Goal: Use online tool/utility: Use online tool/utility

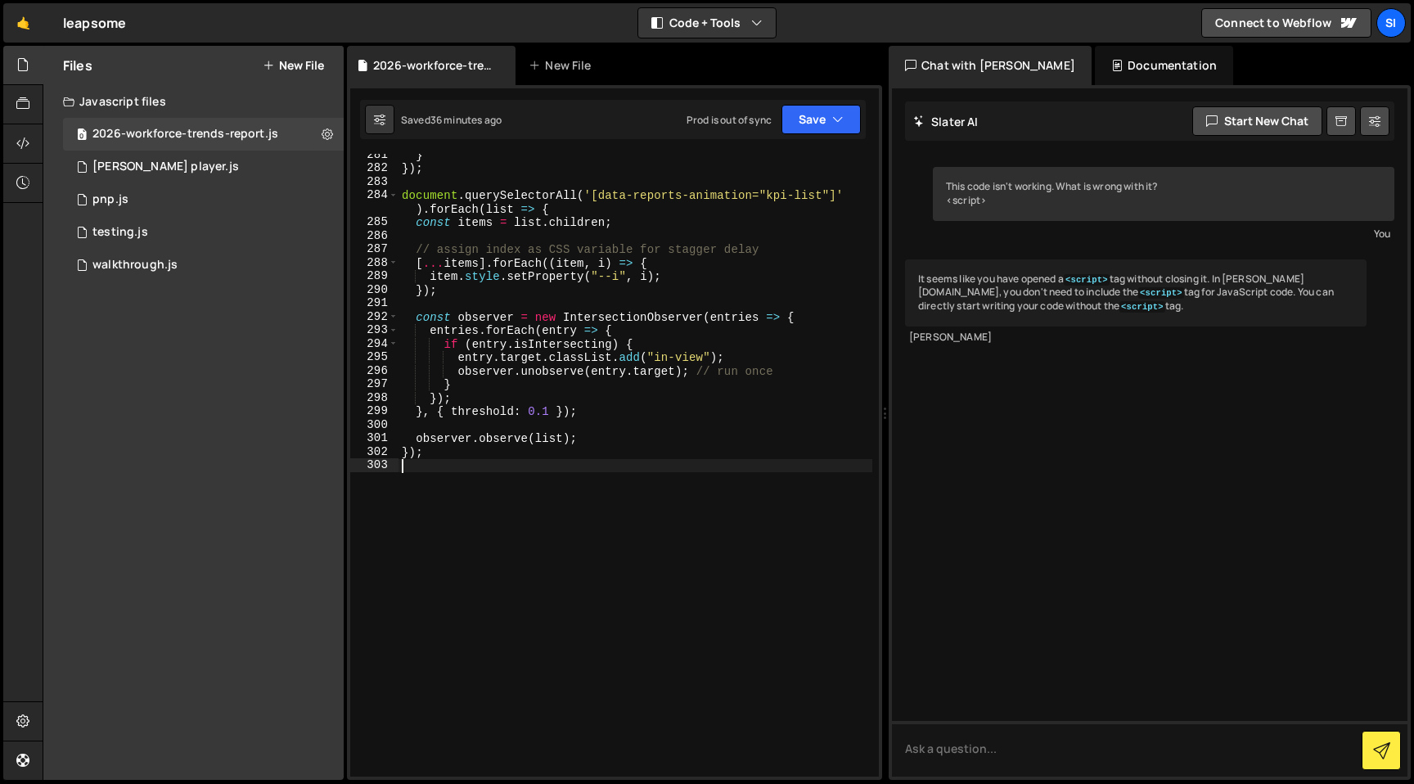
scroll to position [4152, 0]
click at [651, 471] on div "} }) ; document . querySelectorAll ( '[data-reports-animation="kpi-list"]' ) . …" at bounding box center [636, 473] width 474 height 650
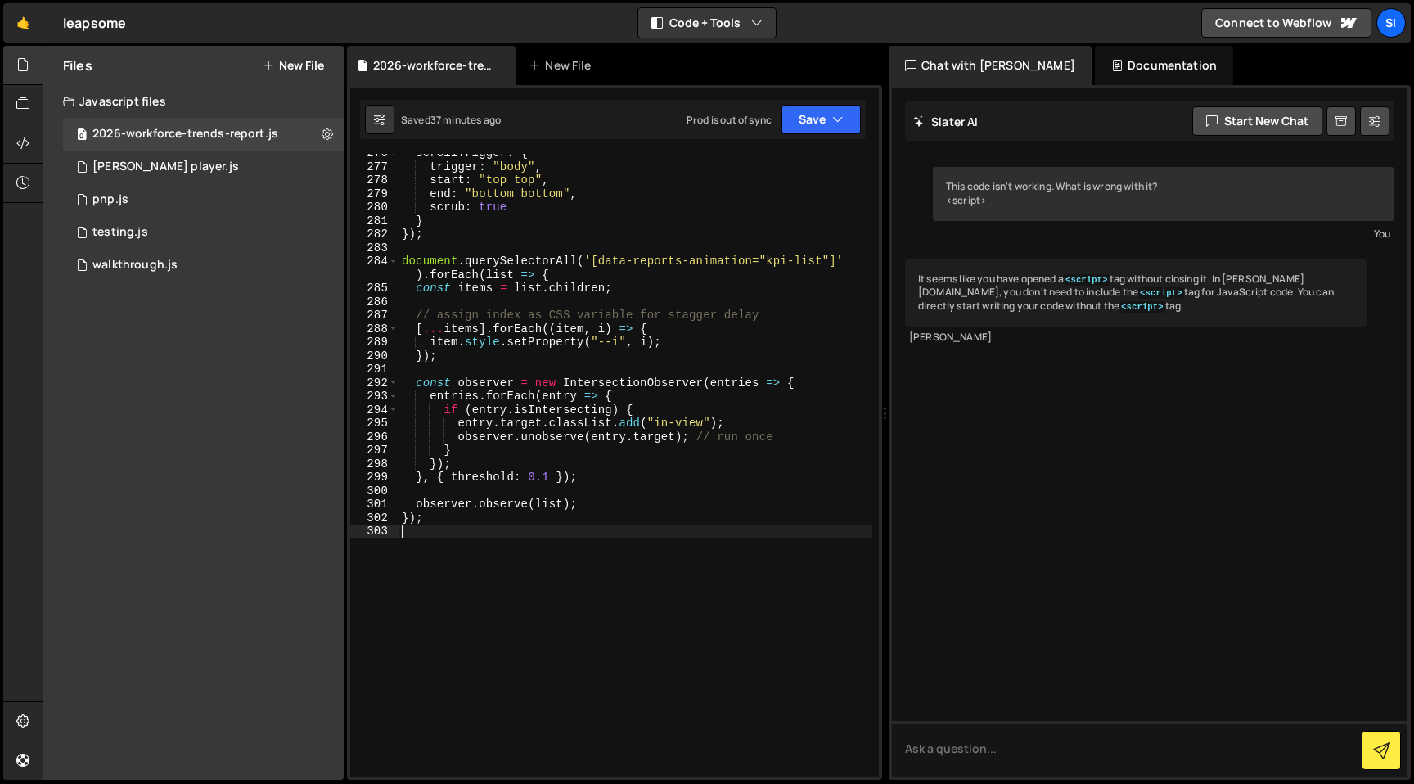
scroll to position [3989, 0]
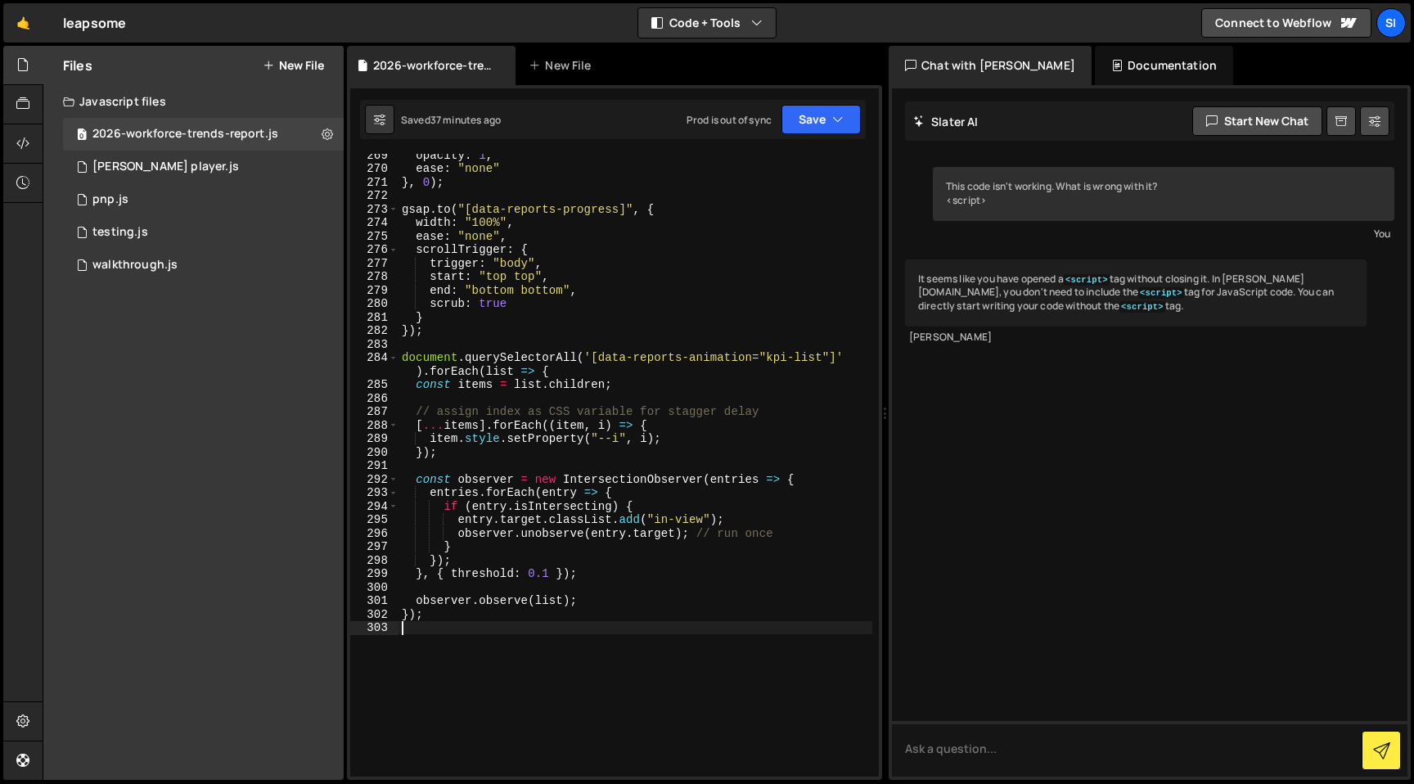
click at [769, 319] on div "opacity : 1 , ease : "none" } , 0 ) ; gsap . to ( "[data-reports-progress]" , {…" at bounding box center [636, 473] width 474 height 650
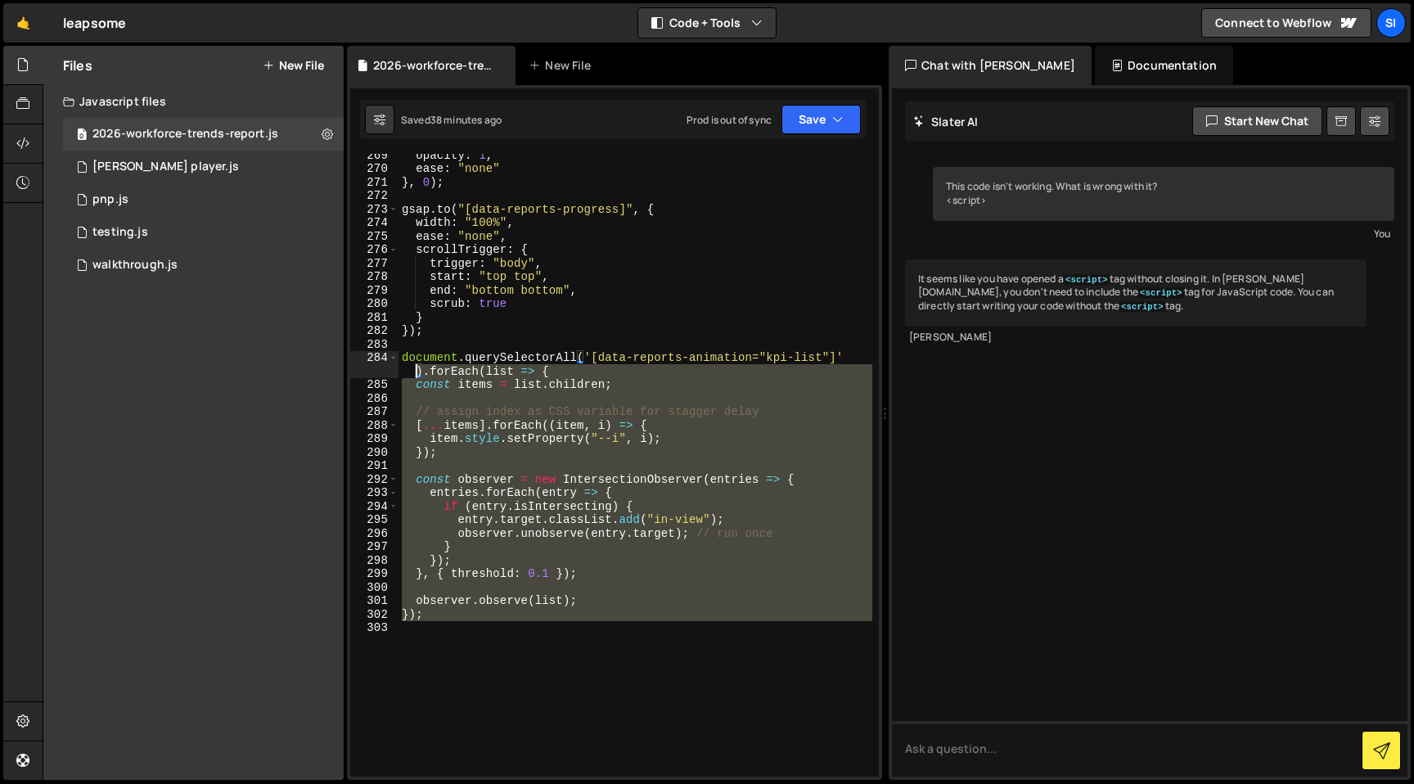
drag, startPoint x: 570, startPoint y: 648, endPoint x: 398, endPoint y: 364, distance: 332.0
click at [398, 364] on div "} 269 270 271 272 273 274 275 276 277 278 279 280 281 282 283 284 285 286 287 2…" at bounding box center [614, 465] width 529 height 623
type textarea "document.querySelectorAll('[data-reports-animation="kpi-list"]').forEach(list =…"
paste textarea
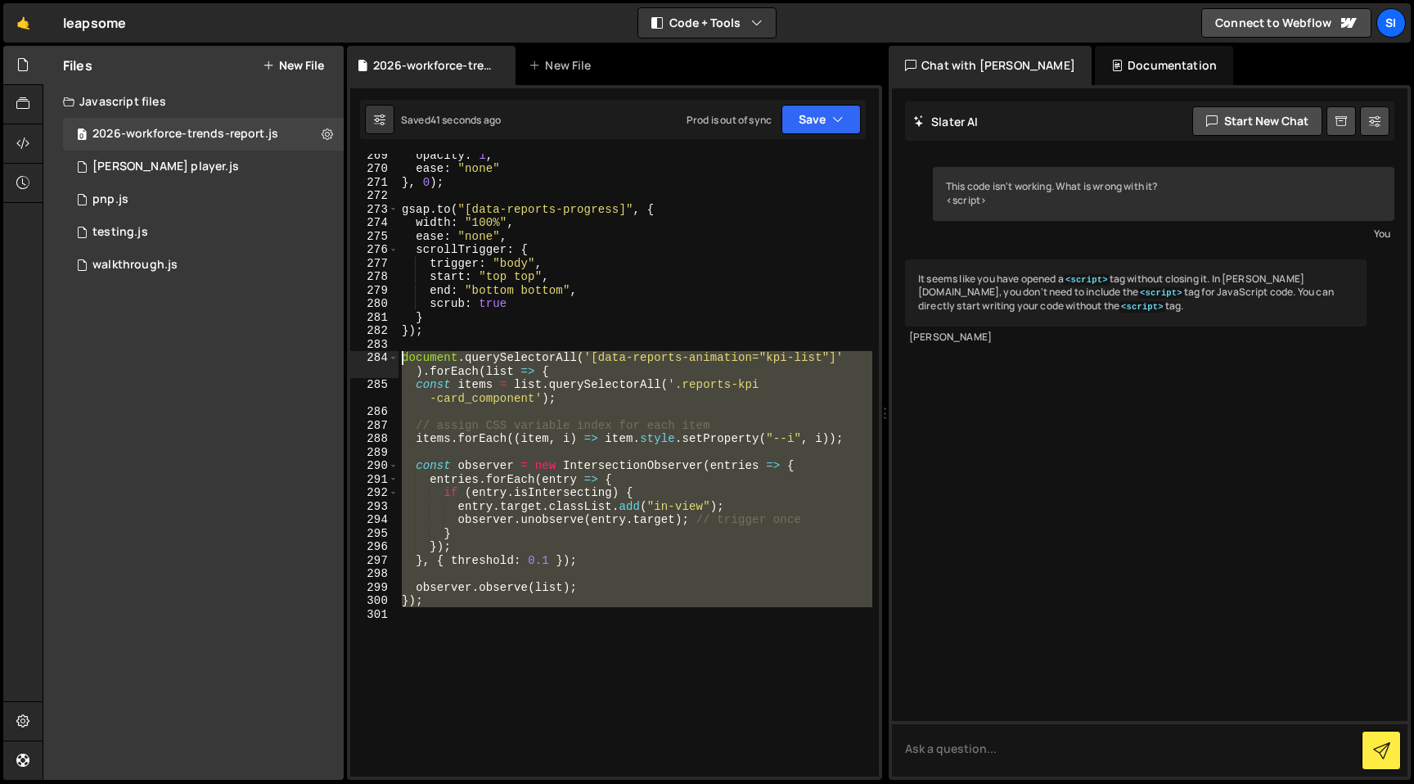
drag, startPoint x: 577, startPoint y: 648, endPoint x: 399, endPoint y: 354, distance: 343.8
click at [399, 355] on div "opacity : 1 , ease : "none" } , 0 ) ; gsap . to ( "[data-reports-progress]" , {…" at bounding box center [636, 473] width 474 height 650
type textarea "document.querySelectorAll('[data-reports-animation="kpi-list"]').forEach(list =…"
paste textarea
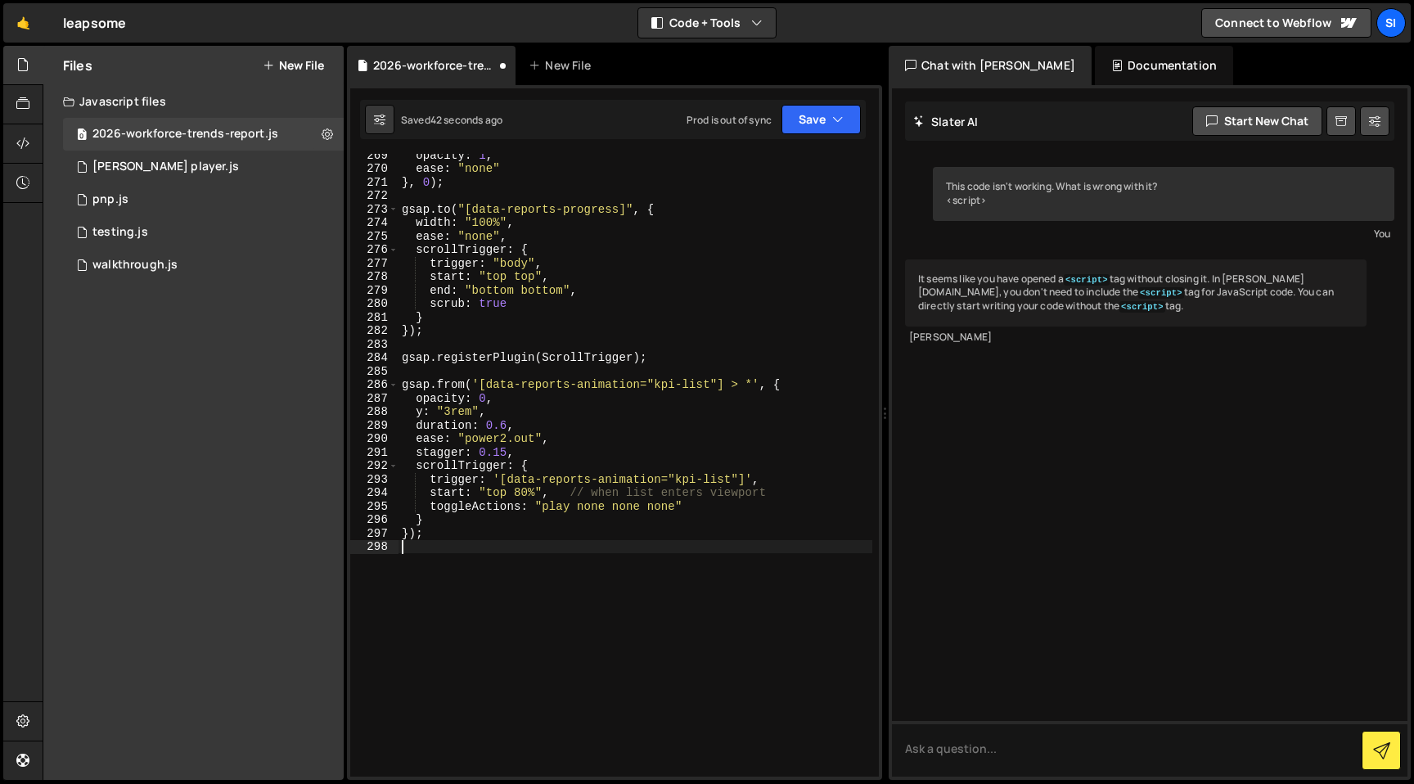
click at [476, 359] on div "opacity : 1 , ease : "none" } , 0 ) ; gsap . to ( "[data-reports-progress]" , {…" at bounding box center [636, 473] width 474 height 650
type textarea "gsap.registerPlugin(ScrollTrigger);"
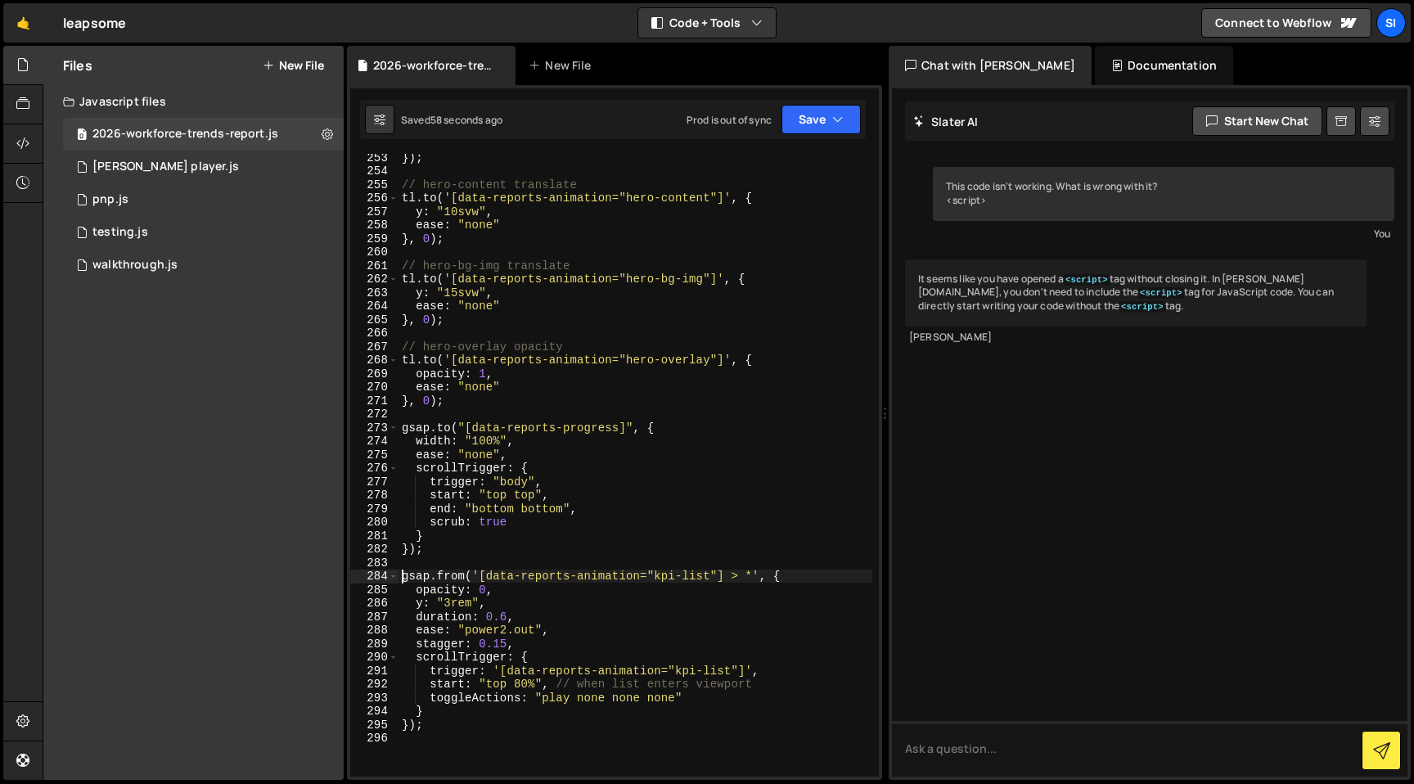
scroll to position [3796, 0]
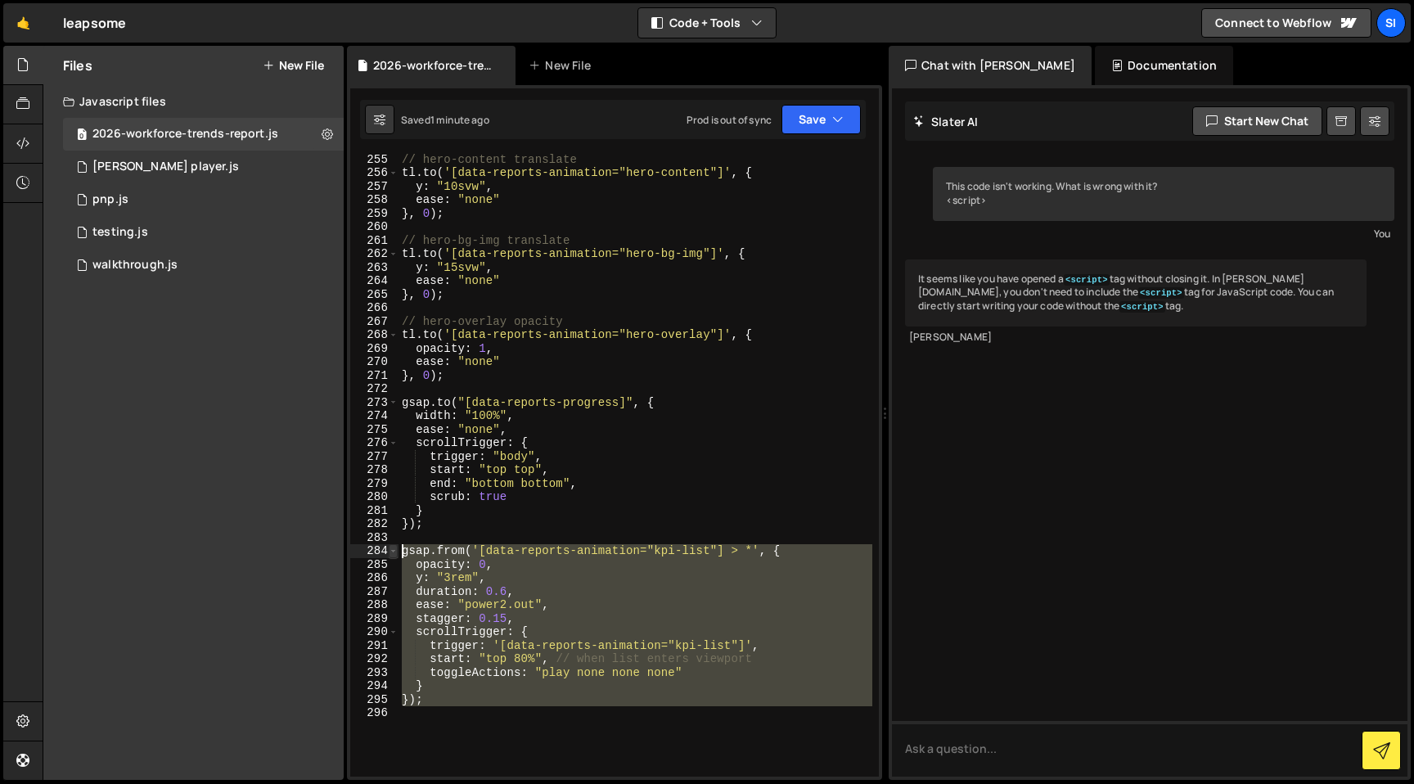
drag, startPoint x: 557, startPoint y: 744, endPoint x: 392, endPoint y: 550, distance: 254.9
click at [393, 551] on div "gsap.from('[data-reports-animation="kpi-list"] > *', { 255 256 257 258 259 260 …" at bounding box center [614, 465] width 529 height 623
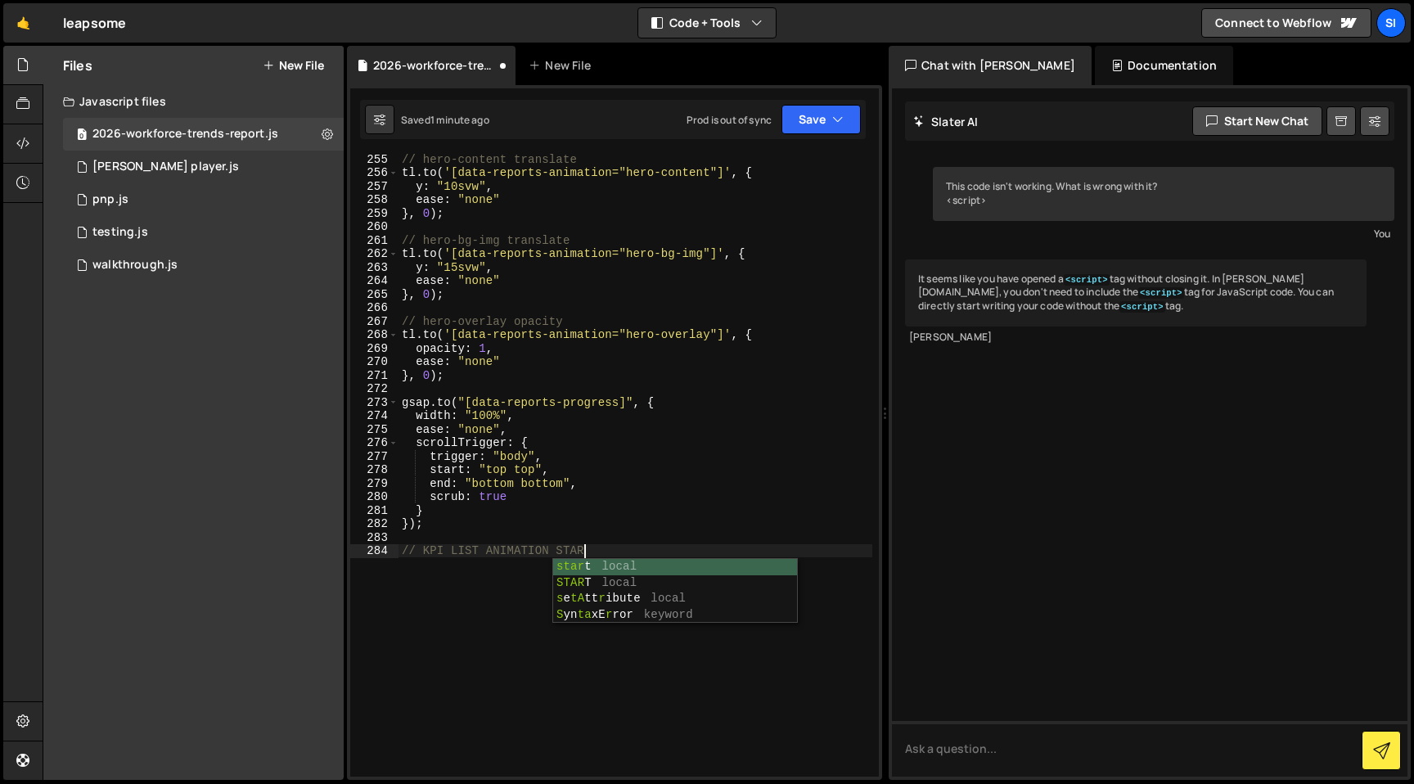
scroll to position [0, 12]
click at [728, 517] on div "// hero-content translate tl . to ( '[data-reports-animation="hero-content"]' ,…" at bounding box center [636, 477] width 474 height 650
type textarea "});"
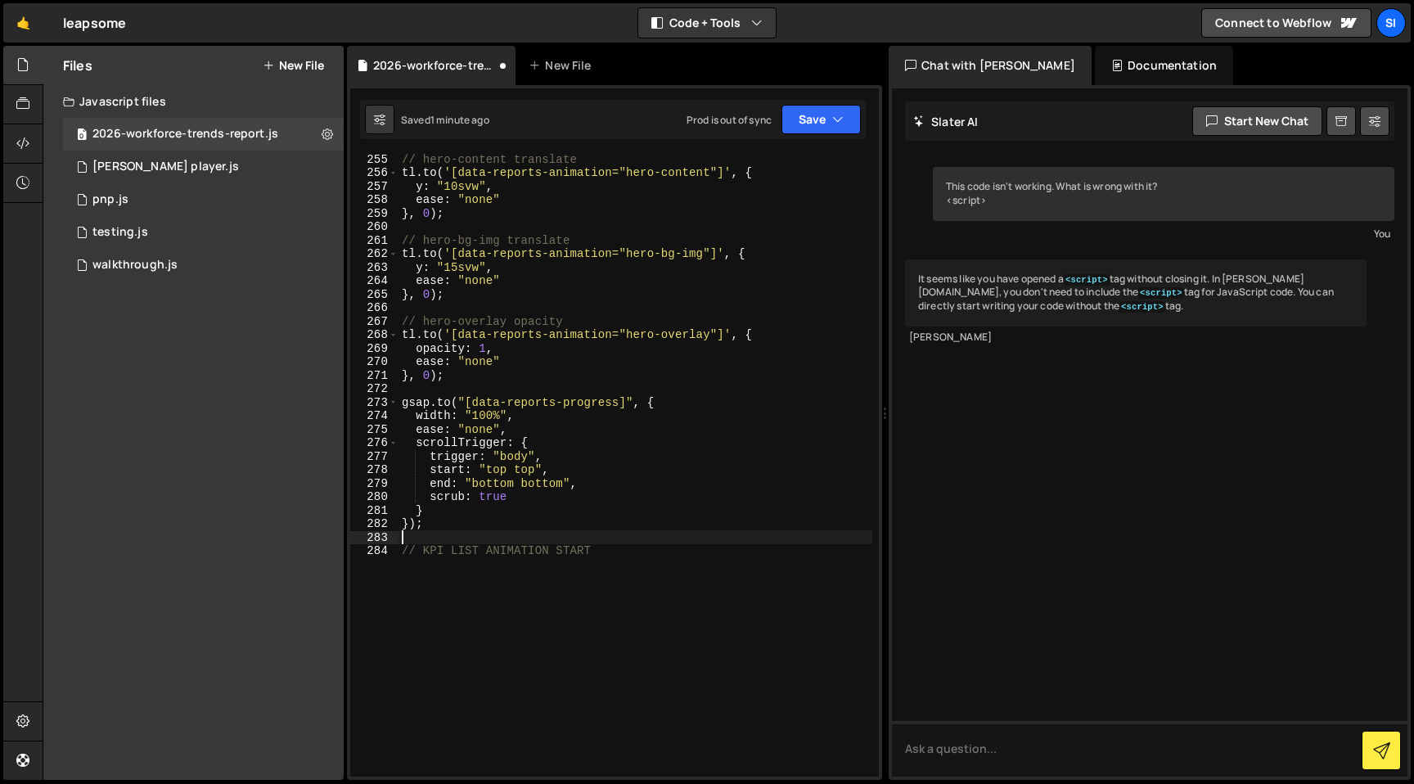
click at [727, 541] on div "// hero-content translate tl . to ( '[data-reports-animation="hero-content"]' ,…" at bounding box center [636, 477] width 474 height 650
click at [724, 561] on div "// hero-content translate tl . to ( '[data-reports-animation="hero-content"]' ,…" at bounding box center [636, 477] width 474 height 650
type textarea "// KPI LIST ANIMATION START"
paste textarea "gsap.registerPlugin(ScrollTrigger);"
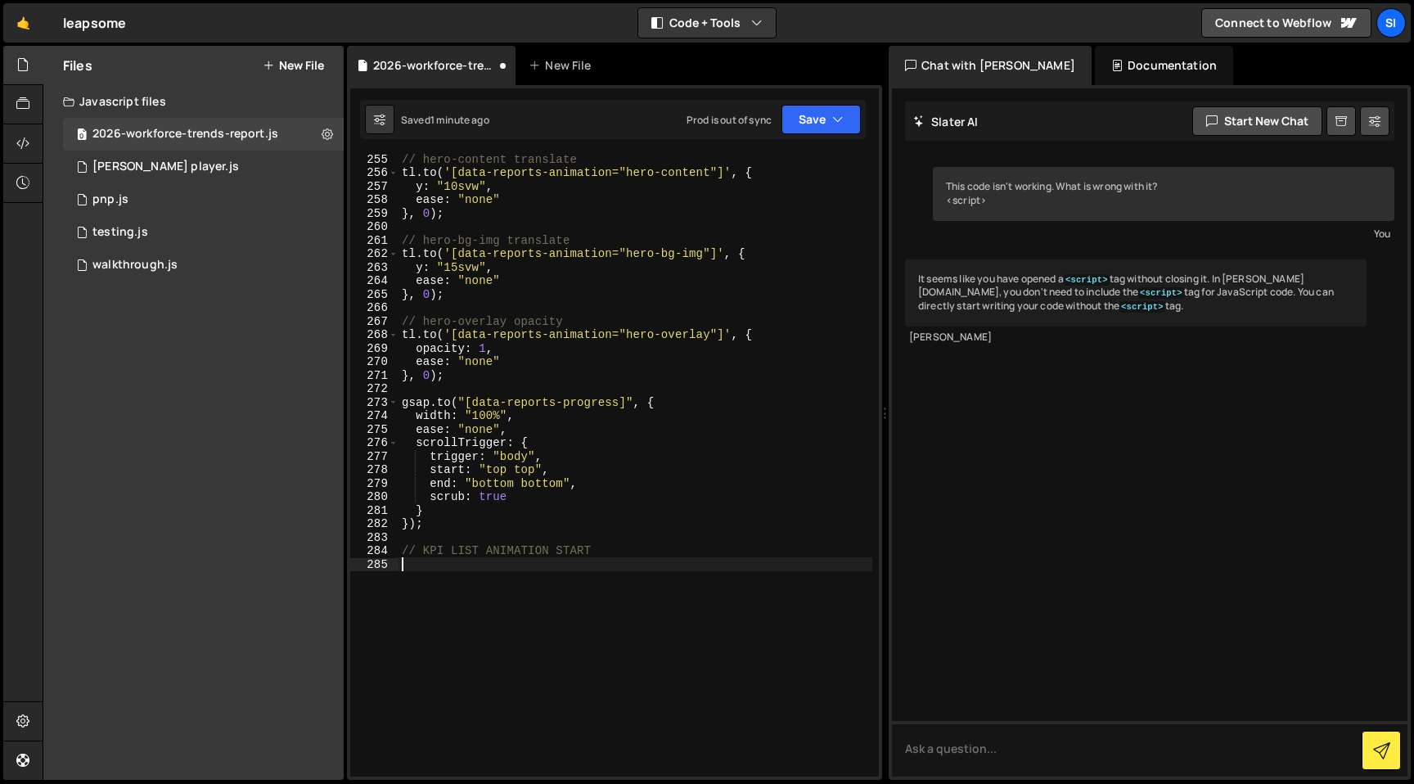
scroll to position [3820, 0]
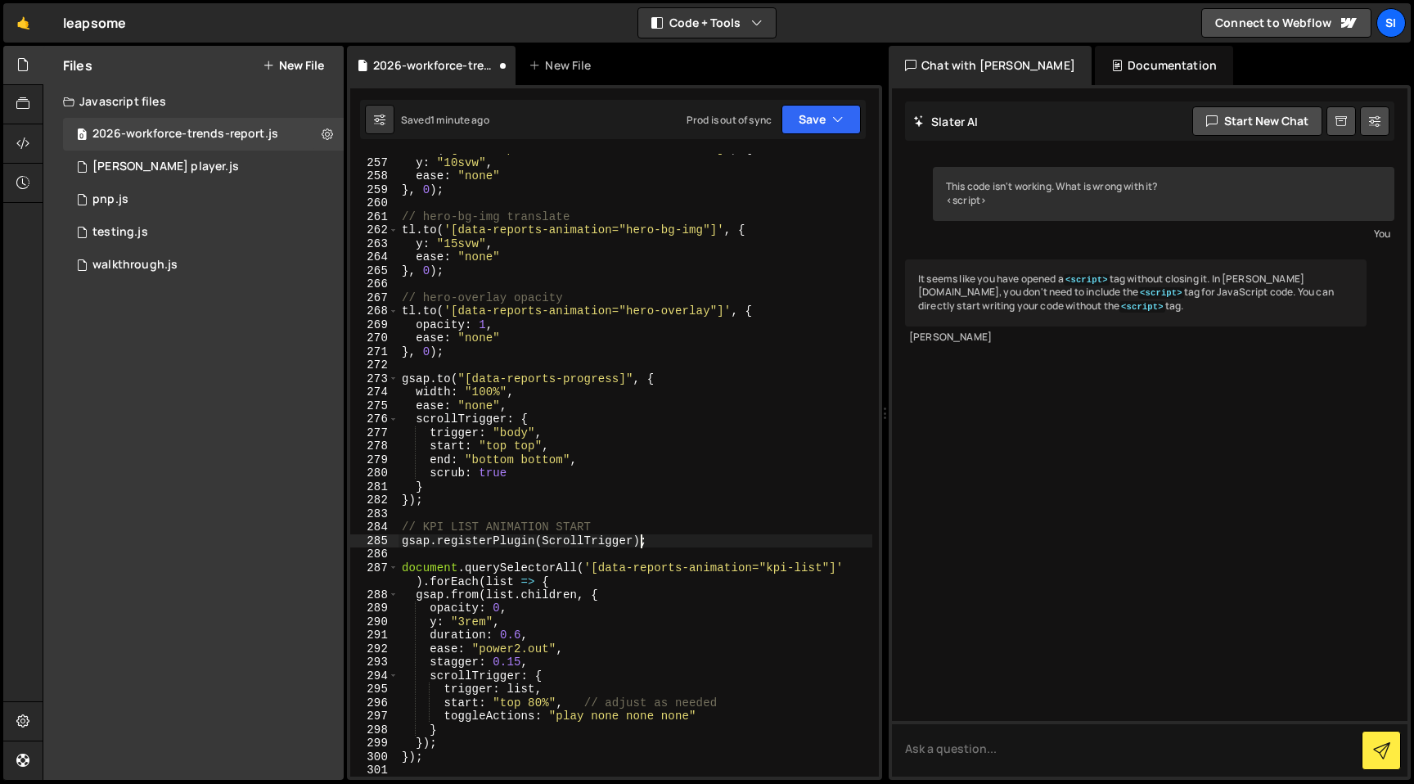
click at [642, 536] on div "tl . to ( '[data-reports-animation="hero-content"]' , { y : "10svw" , ease : "n…" at bounding box center [636, 467] width 474 height 650
click at [643, 536] on div "tl . to ( '[data-reports-animation="hero-content"]' , { y : "10svw" , ease : "n…" at bounding box center [636, 467] width 474 height 650
click at [643, 536] on div "tl . to ( '[data-reports-animation="hero-content"]' , { y : "10svw" , ease : "n…" at bounding box center [636, 465] width 474 height 623
click at [643, 536] on div "tl . to ( '[data-reports-animation="hero-content"]' , { y : "10svw" , ease : "n…" at bounding box center [636, 467] width 474 height 650
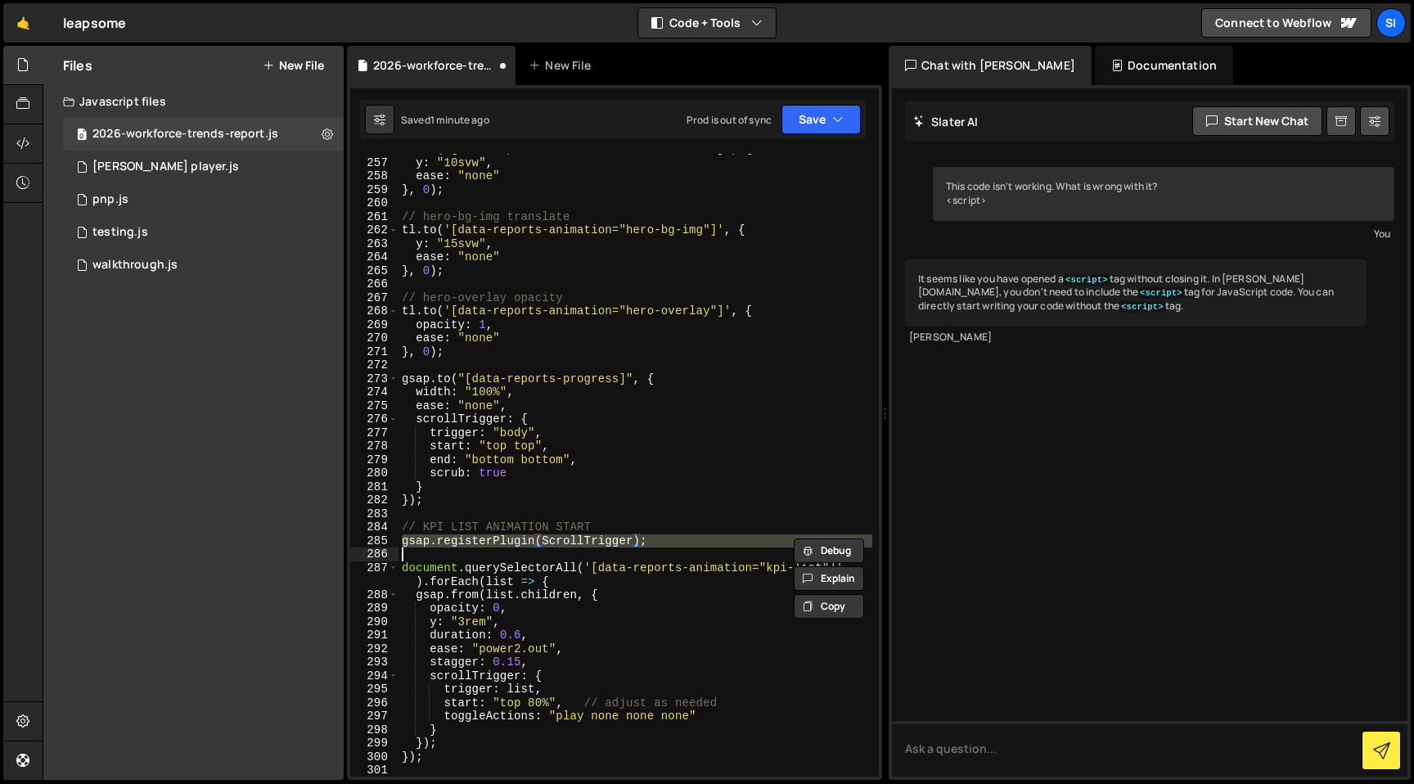
type textarea "gsap.registerPlugin(ScrollTrigger);"
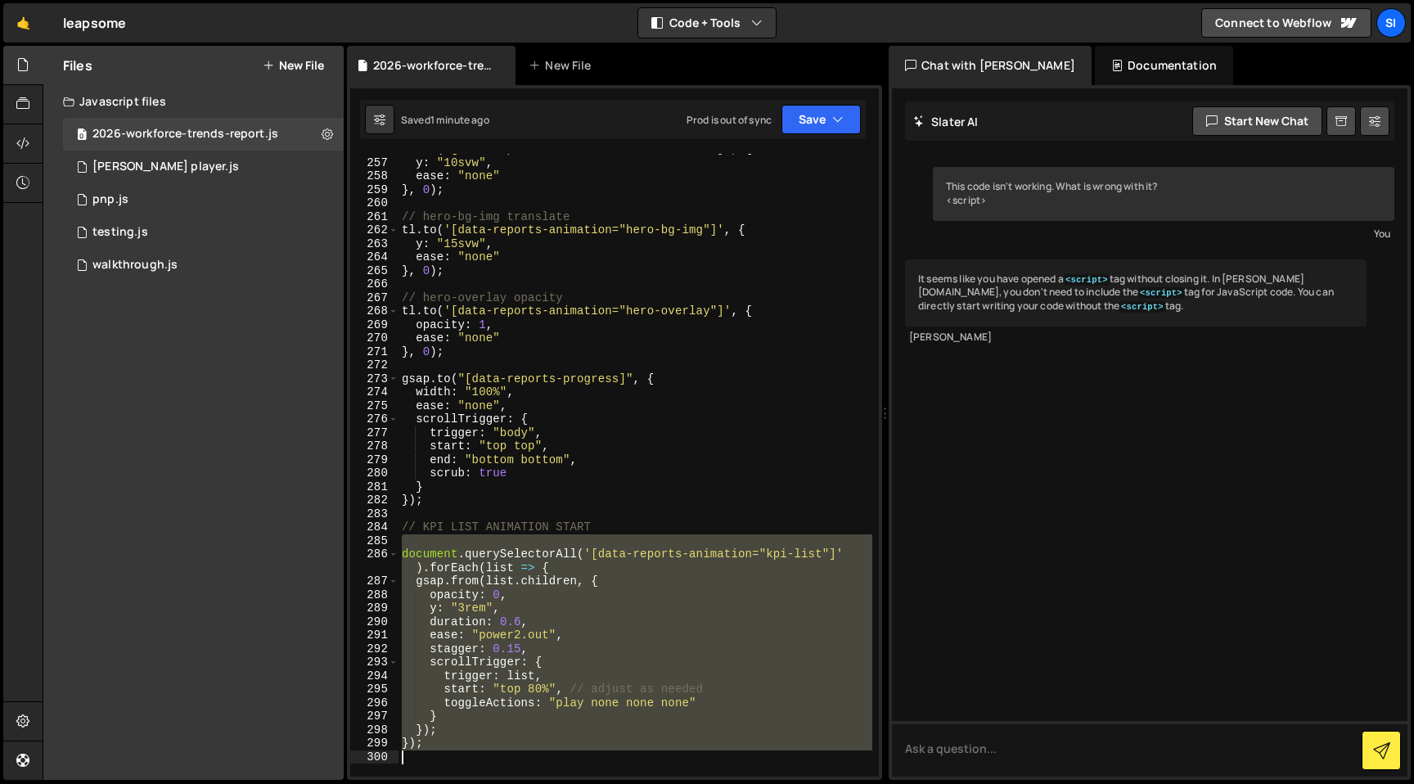
drag, startPoint x: 402, startPoint y: 544, endPoint x: 431, endPoint y: 782, distance: 239.2
click at [433, 783] on div "Hold on a sec... Are you certain you wish to leave this page? Any changes you'v…" at bounding box center [707, 392] width 1414 height 784
type textarea "});"
paste textarea
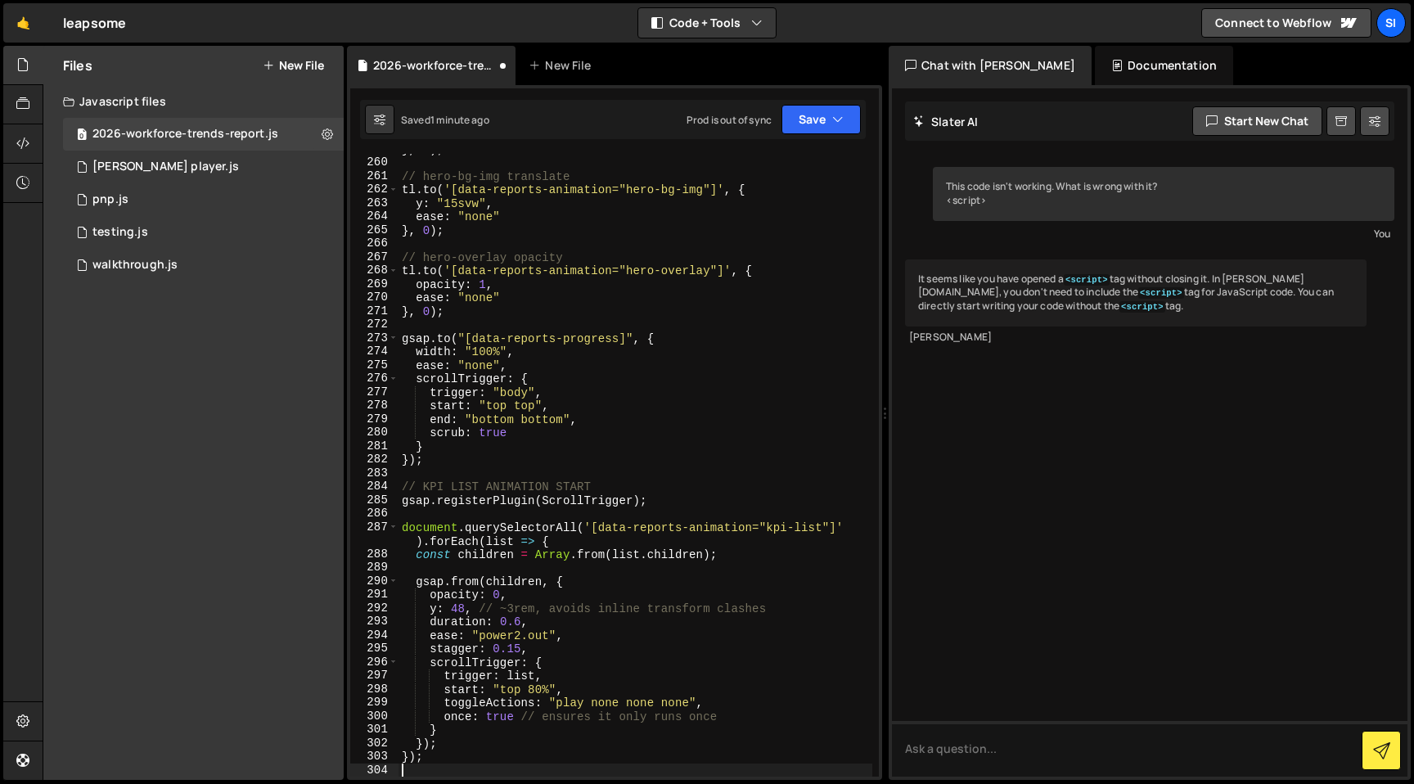
click at [566, 501] on div "} , 0 ) ; // hero-bg-img translate tl . to ( '[data-reports-animation="hero-bg-…" at bounding box center [636, 467] width 474 height 650
type textarea "gsap.registerPlugin(ScrollTrigger);"
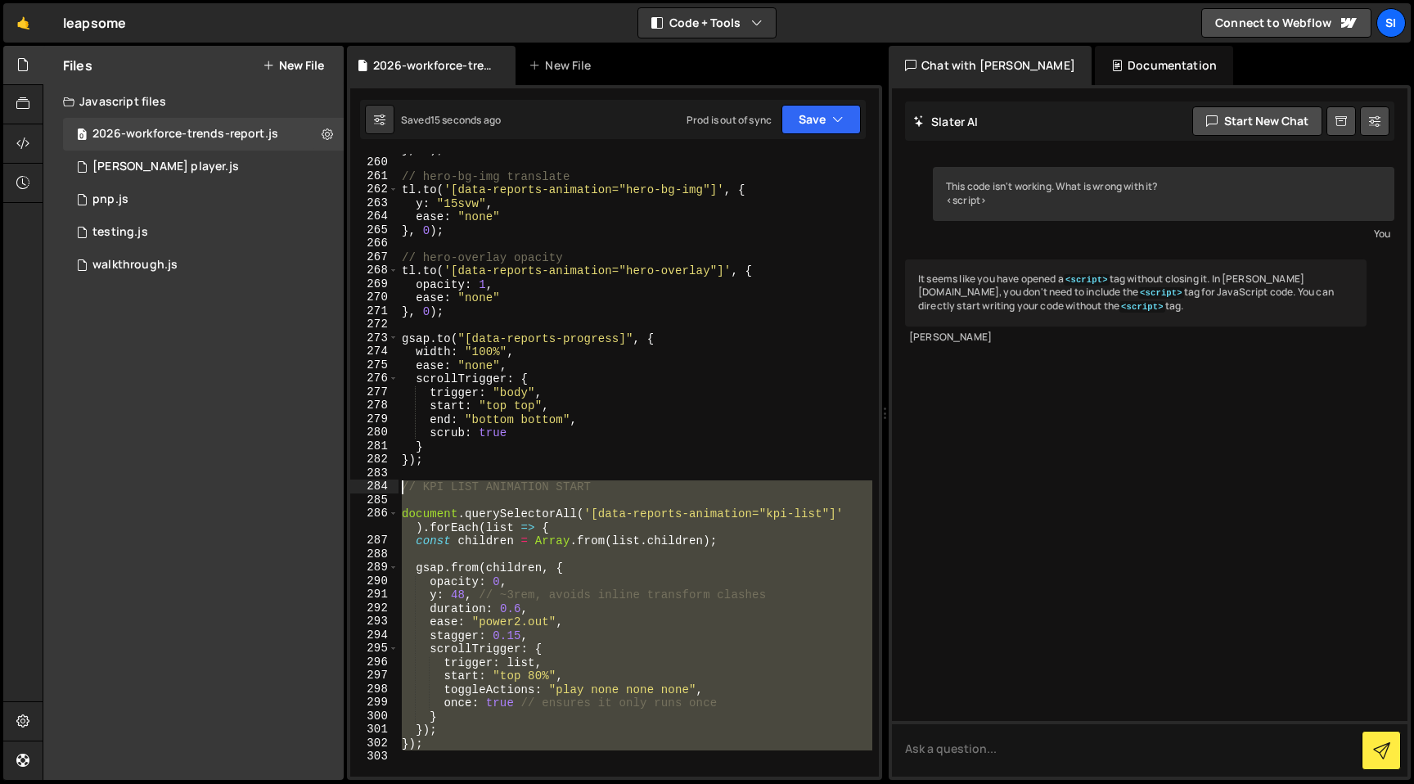
drag, startPoint x: 580, startPoint y: 754, endPoint x: 389, endPoint y: 496, distance: 321.2
click at [389, 499] on div "259 260 261 262 263 264 265 266 267 268 269 270 271 272 273 274 275 276 277 278…" at bounding box center [614, 465] width 529 height 623
type textarea "document.querySelectorAll('[data-reports-animation="kpi-list"]').forEach(list =…"
